Goal: Information Seeking & Learning: Check status

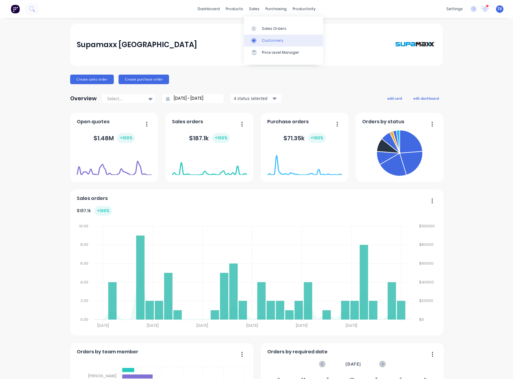
click at [266, 39] on div "Customers" at bounding box center [272, 40] width 21 height 5
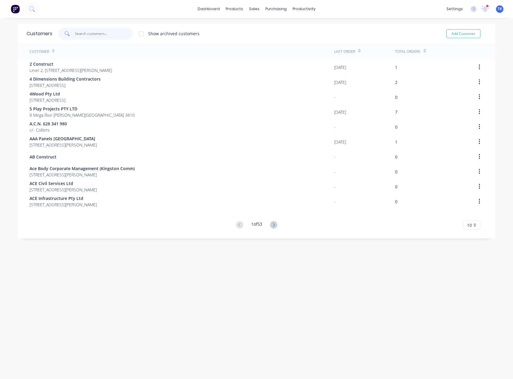
click at [107, 33] on input "text" at bounding box center [104, 34] width 58 height 12
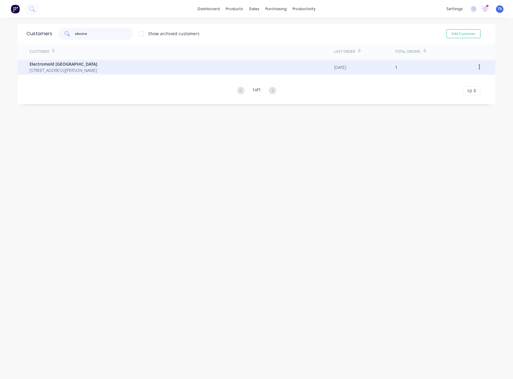
type input "electro"
click at [97, 61] on span "Electromold [GEOGRAPHIC_DATA]" at bounding box center [64, 64] width 68 height 6
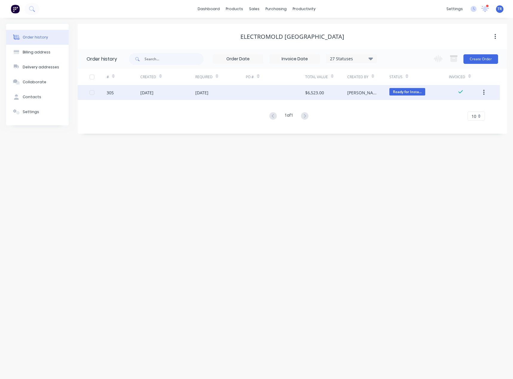
click at [171, 90] on div "[DATE]" at bounding box center [167, 92] width 55 height 15
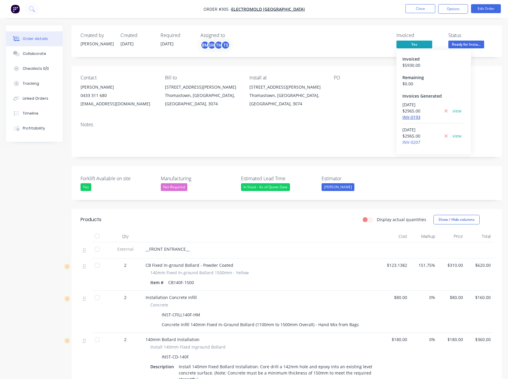
click at [411, 117] on link "INV-0193" at bounding box center [411, 117] width 18 height 6
click at [408, 143] on link "INV-0207" at bounding box center [411, 142] width 18 height 6
click at [418, 8] on button "Close" at bounding box center [420, 8] width 30 height 9
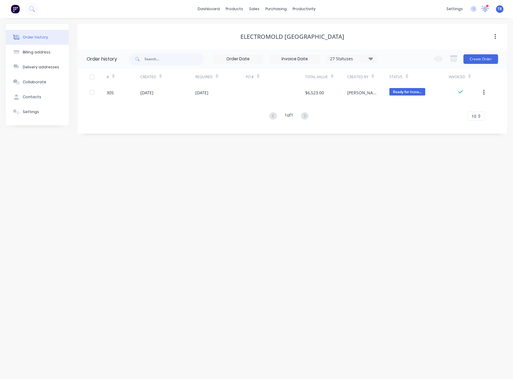
click at [486, 13] on div at bounding box center [484, 8] width 7 height 9
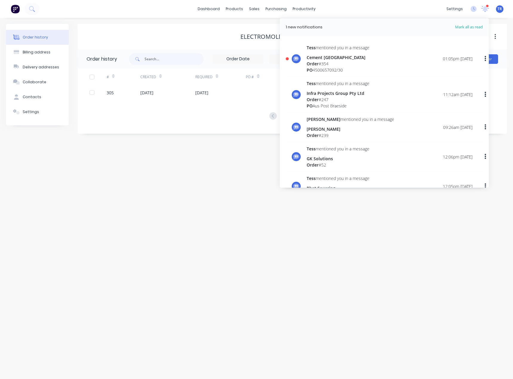
click at [371, 55] on div "[PERSON_NAME] mentioned you in a message Cement Australia Order # 354 PO [MEDIC…" at bounding box center [389, 58] width 166 height 29
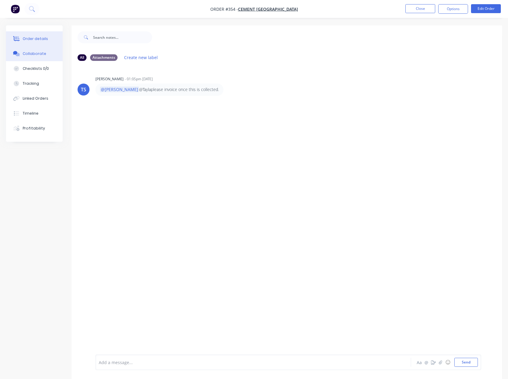
click at [47, 37] on button "Order details" at bounding box center [34, 38] width 57 height 15
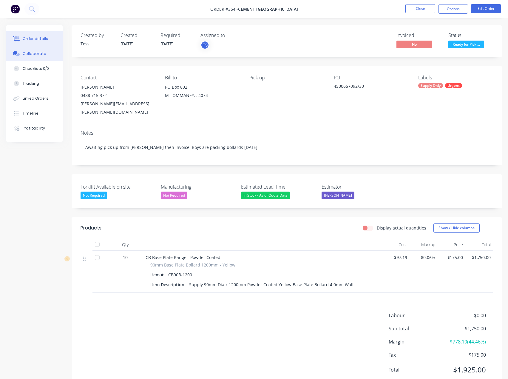
click at [39, 47] on button "Collaborate" at bounding box center [34, 53] width 57 height 15
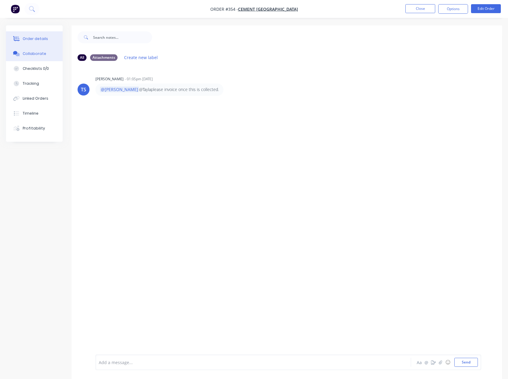
click at [45, 40] on div "Order details" at bounding box center [35, 38] width 25 height 5
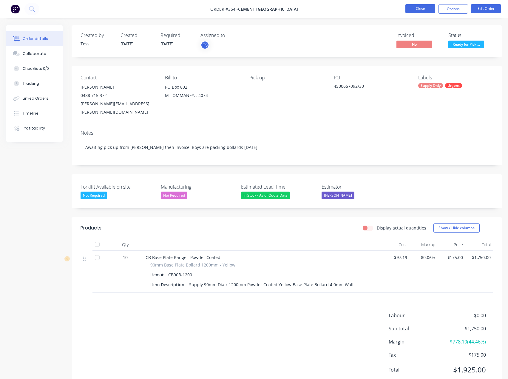
click at [422, 11] on button "Close" at bounding box center [420, 8] width 30 height 9
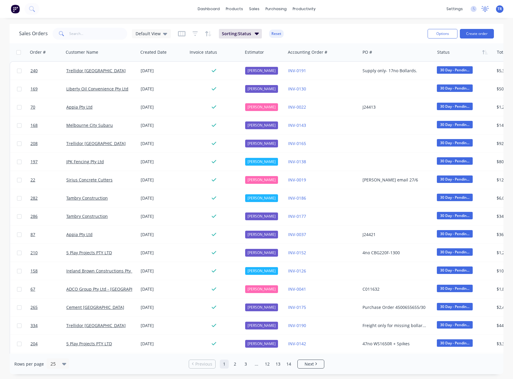
click at [484, 7] on icon at bounding box center [484, 8] width 5 height 5
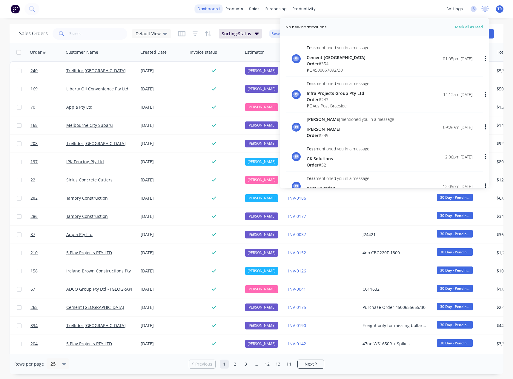
click at [206, 9] on link "dashboard" at bounding box center [209, 8] width 28 height 9
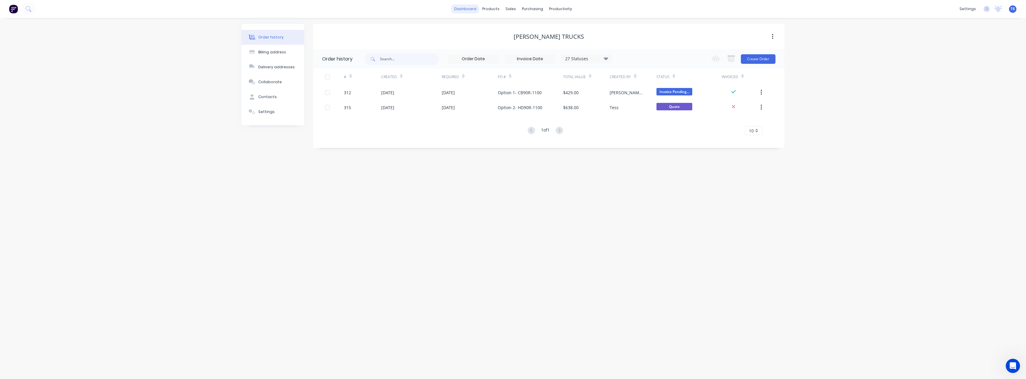
scroll to position [313, 0]
click at [456, 8] on link "dashboard" at bounding box center [465, 8] width 28 height 9
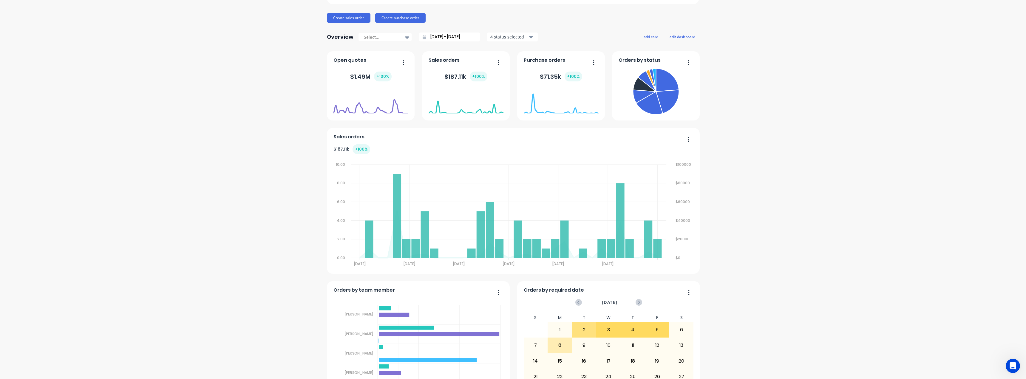
scroll to position [61, 0]
click at [405, 37] on icon at bounding box center [407, 38] width 4 height 7
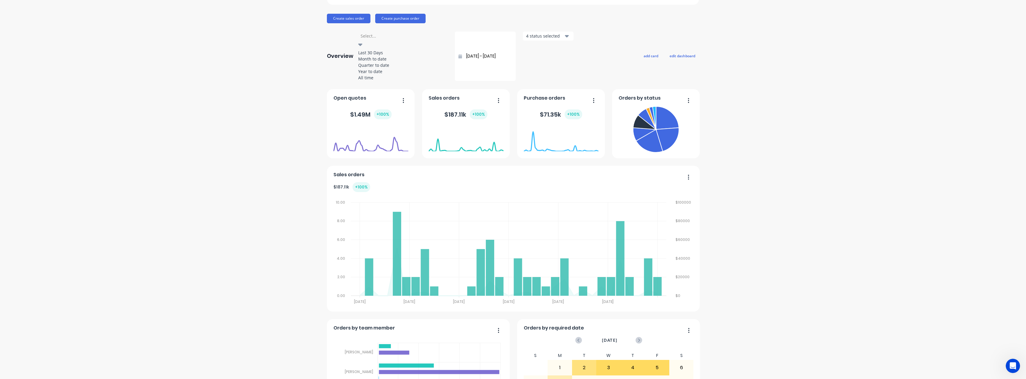
click at [395, 57] on div "Month to date" at bounding box center [403, 59] width 90 height 6
type input "01/09/25 - 08/09/25"
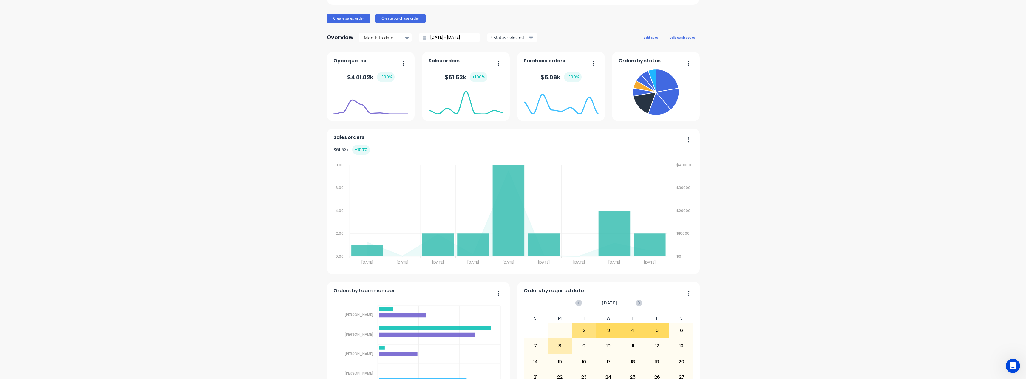
click at [516, 39] on div "4 status selected" at bounding box center [509, 37] width 38 height 6
click at [522, 59] on button "Include archived" at bounding box center [521, 64] width 69 height 12
click at [538, 54] on div "Include draft" at bounding box center [526, 52] width 43 height 6
click at [580, 34] on div "Overview Month to date 01/09/25 - 08/09/25 2 status selected Include delivered …" at bounding box center [513, 38] width 372 height 12
